Goal: Task Accomplishment & Management: Complete application form

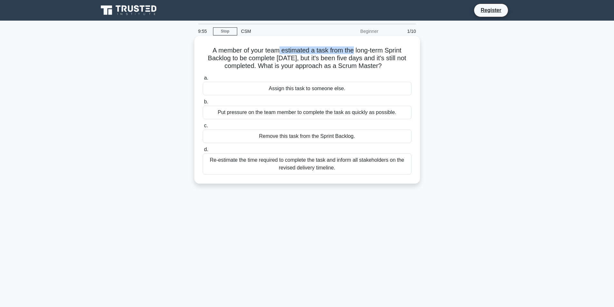
drag, startPoint x: 278, startPoint y: 50, endPoint x: 355, endPoint y: 52, distance: 77.7
click at [355, 52] on h5 "A member of your team estimated a task from the long-term Sprint Backlog to be …" at bounding box center [307, 58] width 210 height 24
drag, startPoint x: 279, startPoint y: 57, endPoint x: 318, endPoint y: 58, distance: 38.4
click at [318, 58] on h5 "A member of your team estimated a task from the long-term Sprint Backlog to be …" at bounding box center [307, 58] width 210 height 24
drag, startPoint x: 348, startPoint y: 61, endPoint x: 309, endPoint y: 63, distance: 39.0
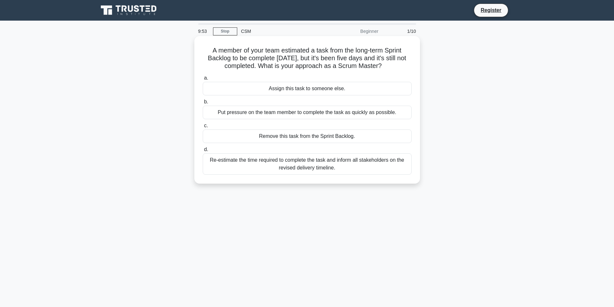
click at [347, 60] on h5 "A member of your team estimated a task from the long-term Sprint Backlog to be …" at bounding box center [307, 58] width 210 height 24
drag, startPoint x: 292, startPoint y: 66, endPoint x: 341, endPoint y: 68, distance: 49.4
click at [338, 67] on h5 "A member of your team estimated a task from the long-term Sprint Backlog to be …" at bounding box center [307, 58] width 210 height 24
click at [308, 168] on div "Re-estimate the time required to complete the task and inform all stakeholders …" at bounding box center [307, 163] width 209 height 21
click at [203, 152] on input "d. Re-estimate the time required to complete the task and inform all stakeholde…" at bounding box center [203, 150] width 0 height 4
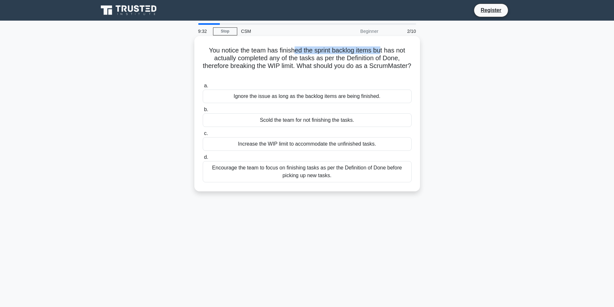
drag, startPoint x: 294, startPoint y: 51, endPoint x: 383, endPoint y: 51, distance: 89.0
click at [383, 51] on h5 "You notice the team has finished the sprint backlog items but has not actually …" at bounding box center [307, 62] width 210 height 32
click at [342, 175] on div "Encourage the team to focus on finishing tasks as per the Definition of Done be…" at bounding box center [307, 171] width 209 height 21
click at [203, 160] on input "d. Encourage the team to focus on finishing tasks as per the Definition of Done…" at bounding box center [203, 157] width 0 height 4
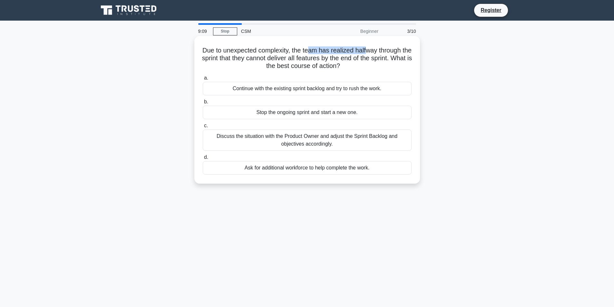
drag, startPoint x: 317, startPoint y: 49, endPoint x: 374, endPoint y: 52, distance: 57.2
click at [374, 52] on h5 "Due to unexpected complexity, the team has realized halfway through the sprint …" at bounding box center [307, 58] width 210 height 24
click at [344, 141] on div "Discuss the situation with the Product Owner and adjust the Sprint Backlog and …" at bounding box center [307, 140] width 209 height 21
click at [203, 128] on input "c. Discuss the situation with the Product Owner and adjust the Sprint Backlog a…" at bounding box center [203, 126] width 0 height 4
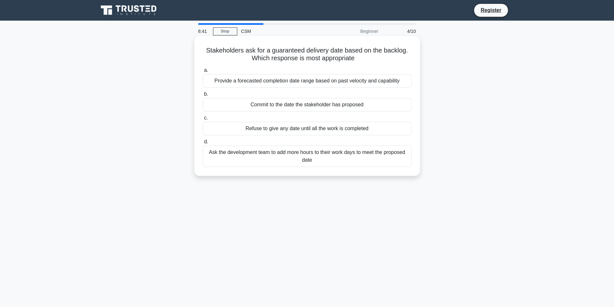
click at [359, 83] on div "Provide a forecasted completion date range based on past velocity and capability" at bounding box center [307, 81] width 209 height 14
click at [203, 73] on input "a. Provide a forecasted completion date range based on past velocity and capabi…" at bounding box center [203, 70] width 0 height 4
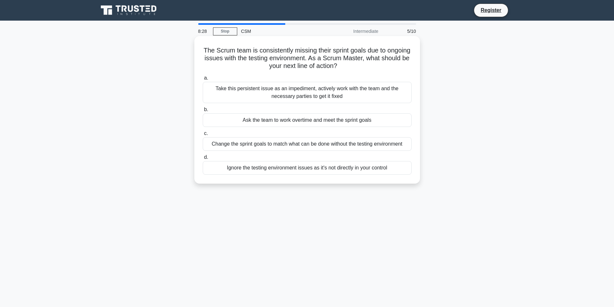
click at [375, 92] on div "Take this persistent issue as an impediment, actively work with the team and th…" at bounding box center [307, 92] width 209 height 21
click at [203, 80] on input "a. Take this persistent issue as an impediment, actively work with the team and…" at bounding box center [203, 78] width 0 height 4
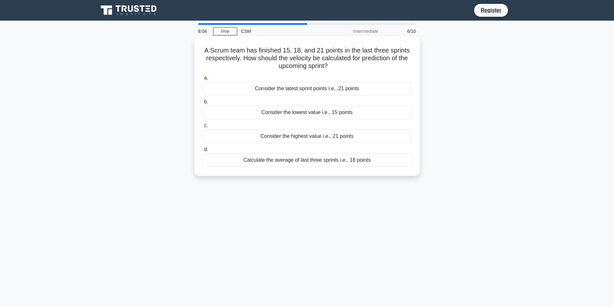
click at [384, 161] on div "Calculate the average of last three sprints i.e., 18 points" at bounding box center [307, 160] width 209 height 14
click at [203, 152] on input "d. Calculate the average of last three sprints i.e., 18 points" at bounding box center [203, 150] width 0 height 4
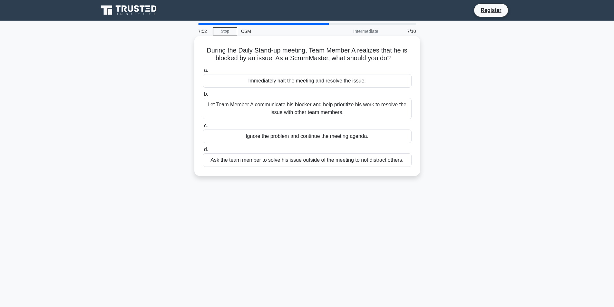
click at [378, 110] on div "Let Team Member A communicate his blocker and help prioritize his work to resol…" at bounding box center [307, 108] width 209 height 21
click at [203, 96] on input "b. Let Team Member A communicate his blocker and help prioritize his work to re…" at bounding box center [203, 94] width 0 height 4
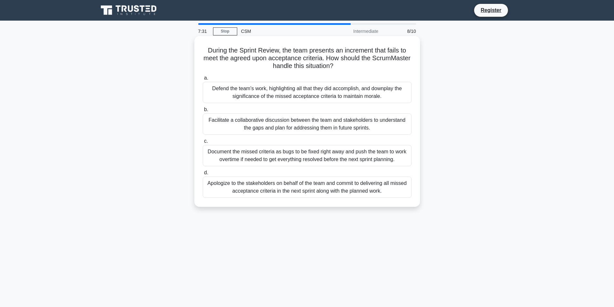
click at [373, 126] on div "Facilitate a collaborative discussion between the team and stakeholders to unde…" at bounding box center [307, 123] width 209 height 21
click at [203, 112] on input "b. Facilitate a collaborative discussion between the team and stakeholders to u…" at bounding box center [203, 110] width 0 height 4
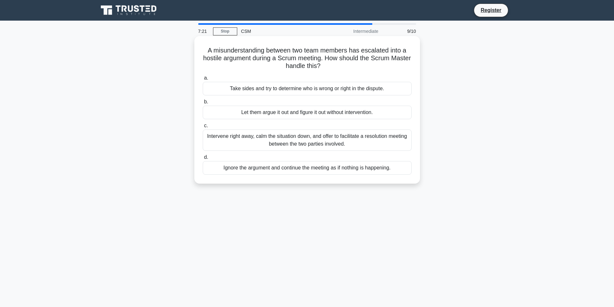
click at [375, 144] on div "Intervene right away, calm the situation down, and offer to facilitate a resolu…" at bounding box center [307, 140] width 209 height 21
click at [203, 128] on input "c. Intervene right away, calm the situation down, and offer to facilitate a res…" at bounding box center [203, 126] width 0 height 4
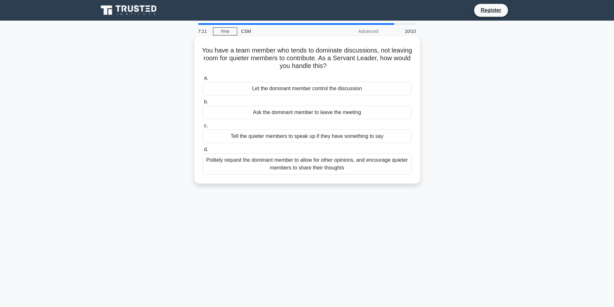
click at [366, 164] on div "Politely request the dominant member to allow for other opinions, and encourage…" at bounding box center [307, 163] width 209 height 21
click at [203, 152] on input "d. Politely request the dominant member to allow for other opinions, and encour…" at bounding box center [203, 150] width 0 height 4
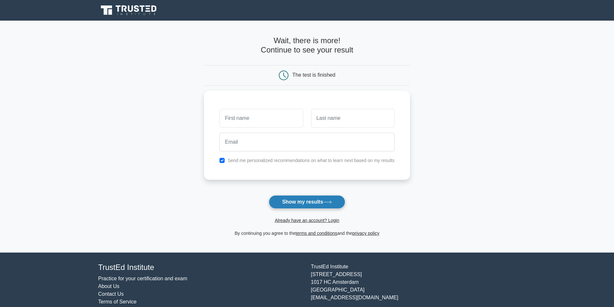
click at [312, 203] on button "Show my results" at bounding box center [307, 202] width 76 height 14
type input "n"
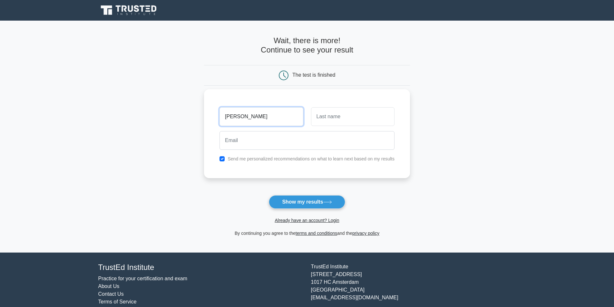
type input "[PERSON_NAME]"
type input "n"
type input "Ngan"
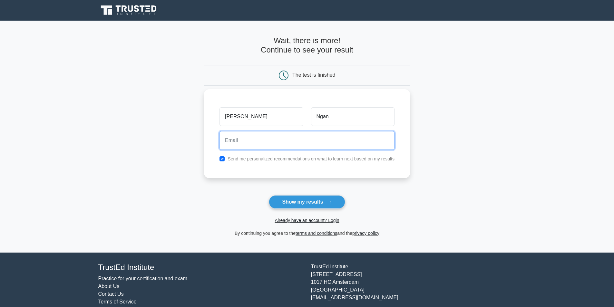
click at [288, 136] on input "email" at bounding box center [306, 140] width 175 height 19
click at [239, 157] on label "Send me personalized recommendations on what to learn next based on my results" at bounding box center [311, 158] width 167 height 5
click at [251, 148] on input "email" at bounding box center [306, 140] width 175 height 19
click at [223, 159] on input "checkbox" at bounding box center [221, 158] width 5 height 5
checkbox input "false"
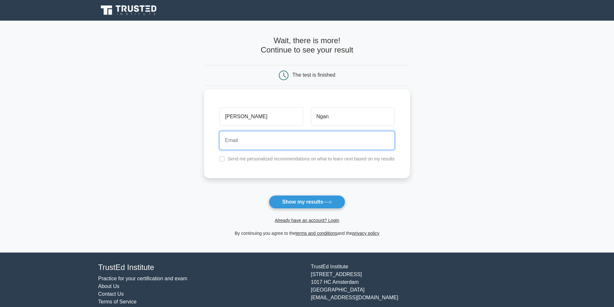
click at [241, 142] on input "email" at bounding box center [306, 140] width 175 height 19
type input "[EMAIL_ADDRESS][DOMAIN_NAME]"
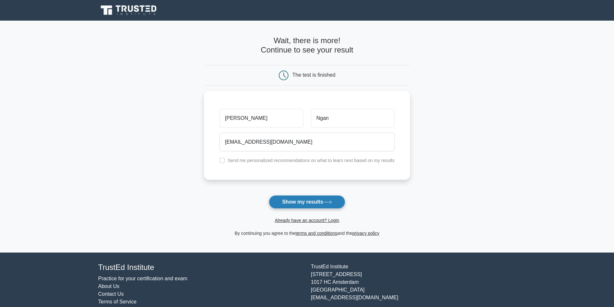
click at [323, 206] on button "Show my results" at bounding box center [307, 202] width 76 height 14
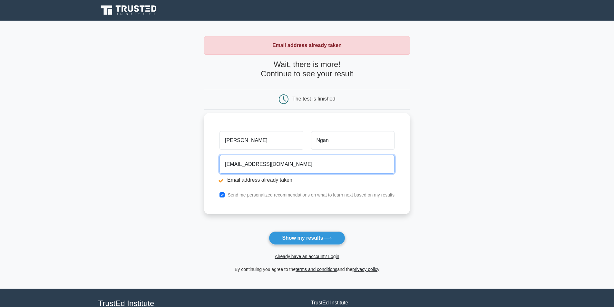
drag, startPoint x: 258, startPoint y: 165, endPoint x: 219, endPoint y: 163, distance: 39.0
click at [219, 163] on div "baonganrasaa@gmail.com Email address already taken" at bounding box center [307, 170] width 183 height 36
type input "mmeenguyen@gmail.com"
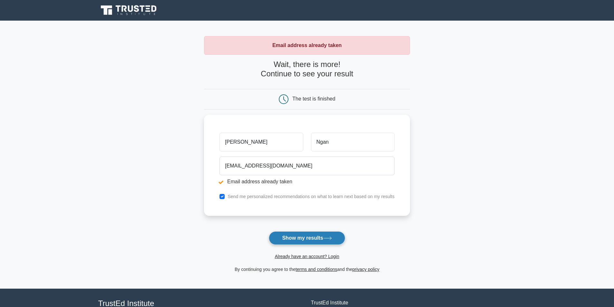
click at [310, 238] on button "Show my results" at bounding box center [307, 238] width 76 height 14
